Goal: Use online tool/utility: Use online tool/utility

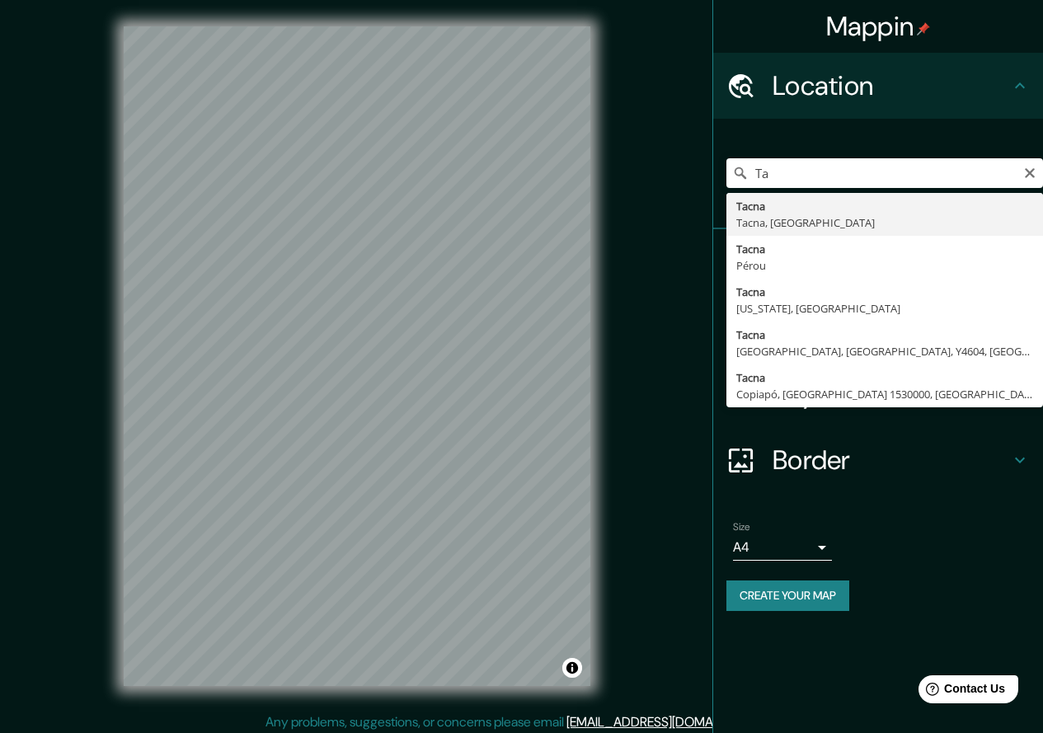
type input "T"
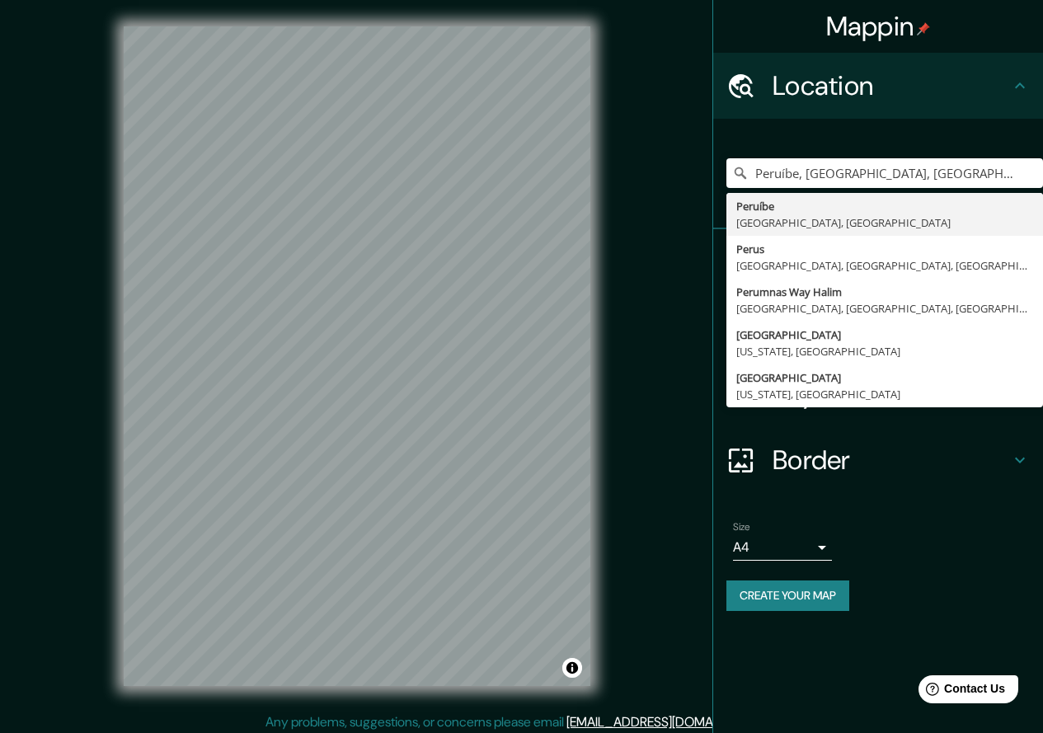
click at [819, 174] on input "Peruíbe, [GEOGRAPHIC_DATA], [GEOGRAPHIC_DATA]" at bounding box center [884, 173] width 317 height 30
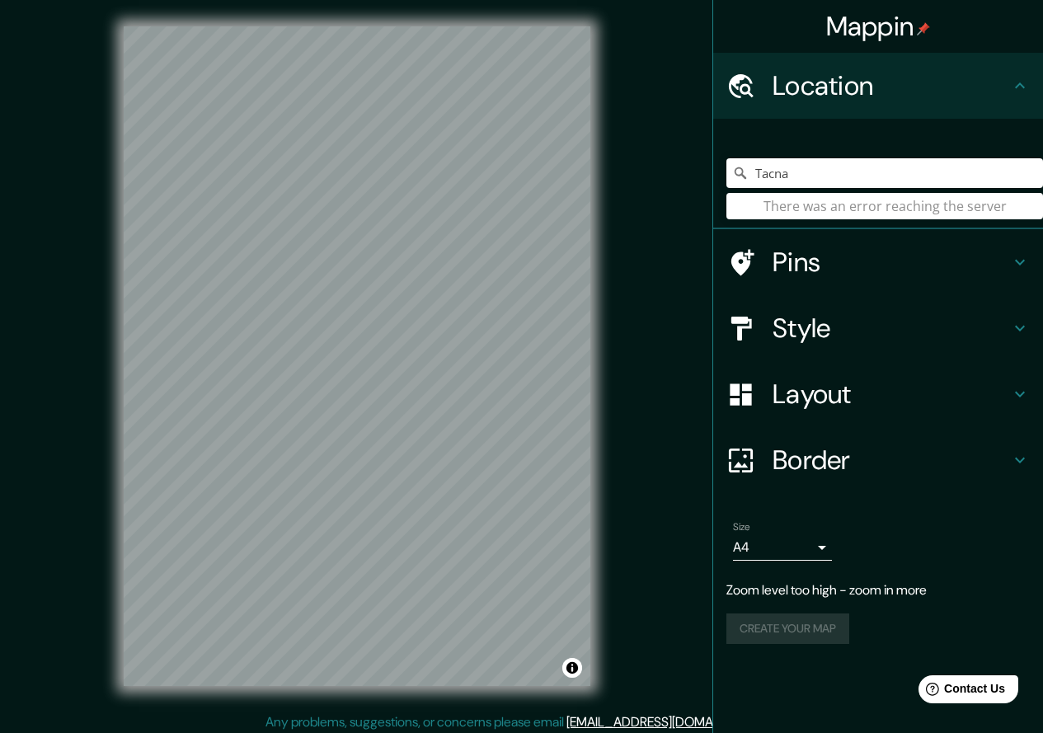
type input "Tacna"
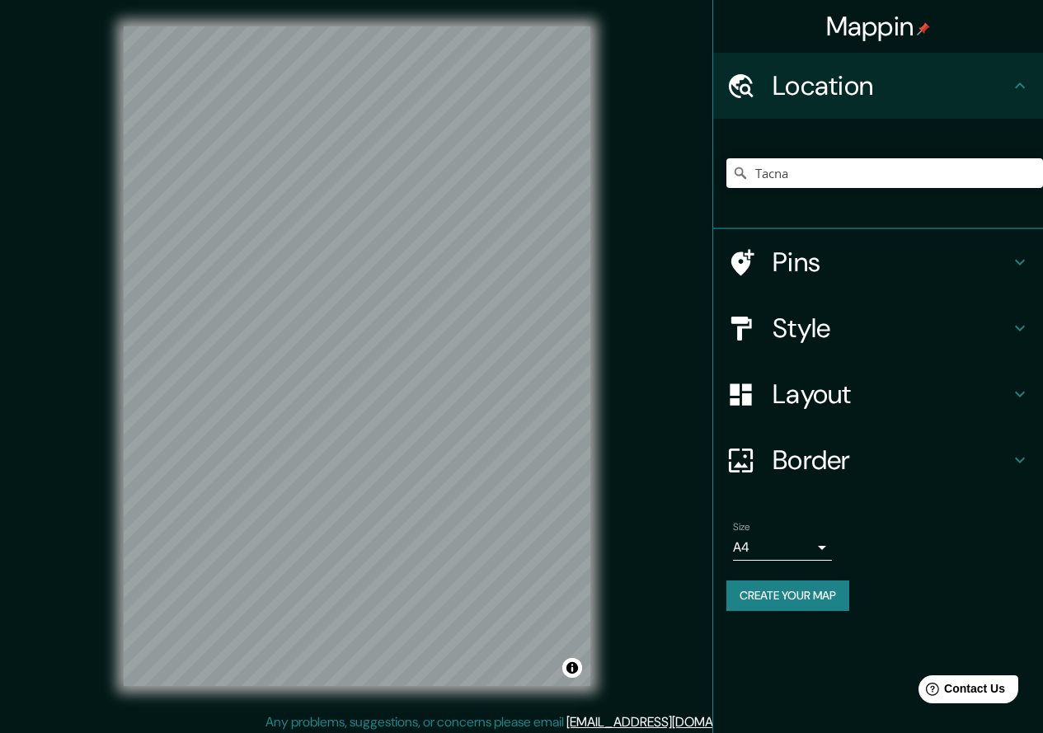
click at [858, 392] on h4 "Layout" at bounding box center [891, 394] width 237 height 33
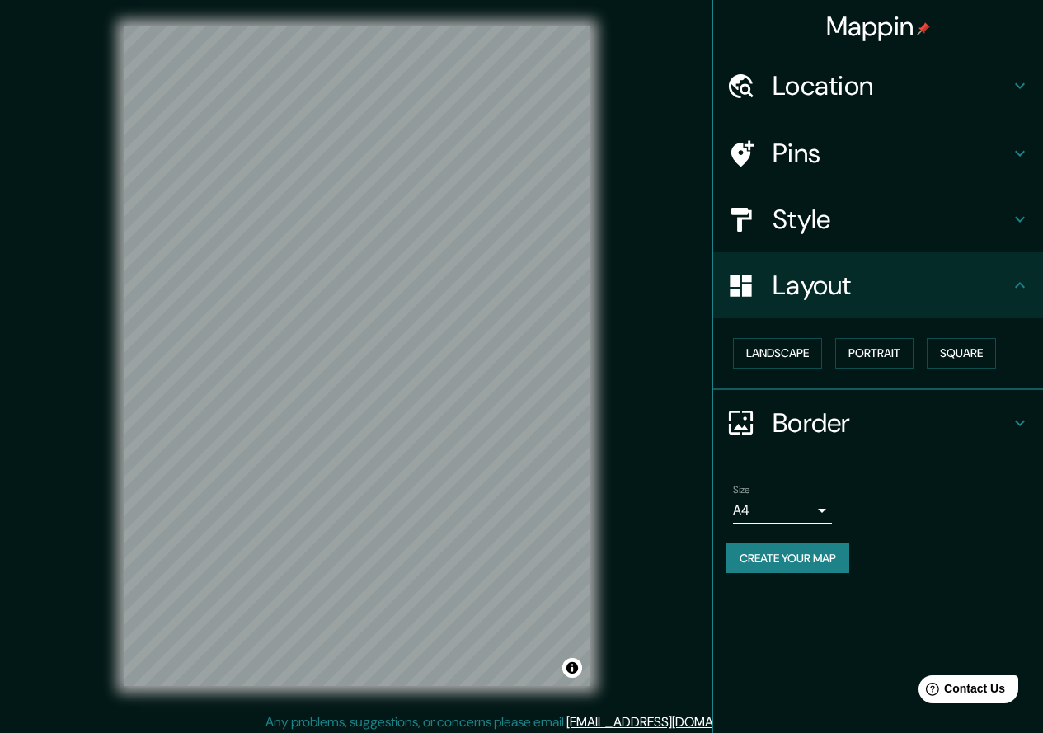
click at [832, 349] on div "Landscape [GEOGRAPHIC_DATA]" at bounding box center [884, 353] width 317 height 44
click at [806, 349] on button "Landscape" at bounding box center [777, 353] width 89 height 31
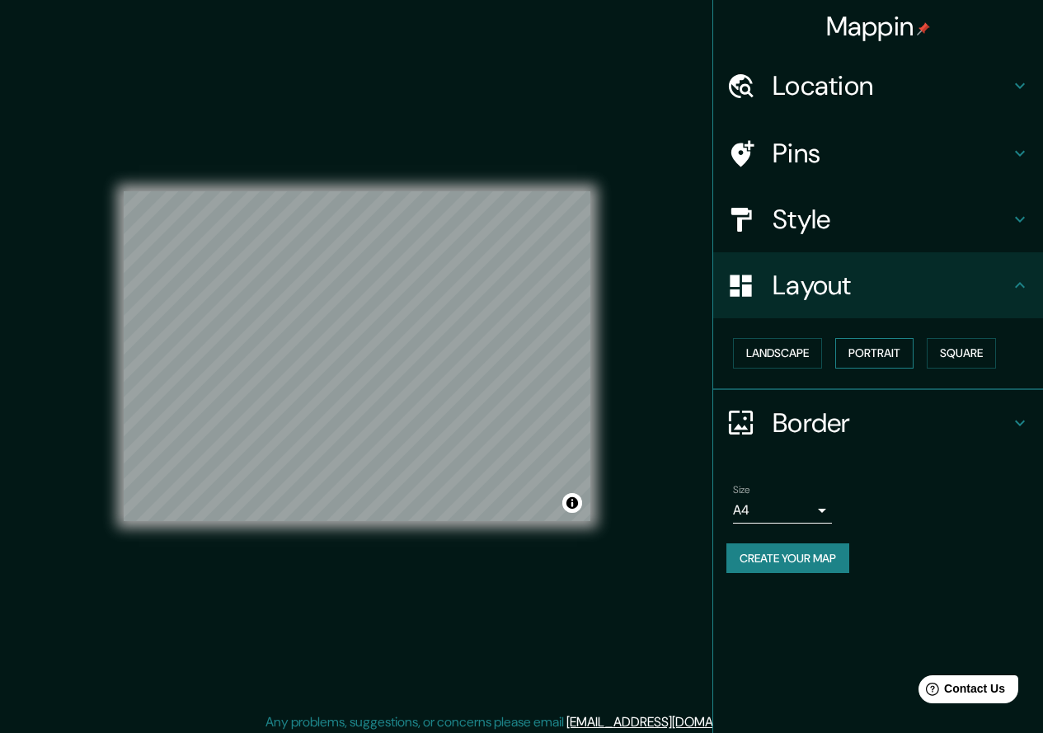
click at [842, 348] on button "Portrait" at bounding box center [874, 353] width 78 height 31
